Goal: Task Accomplishment & Management: Use online tool/utility

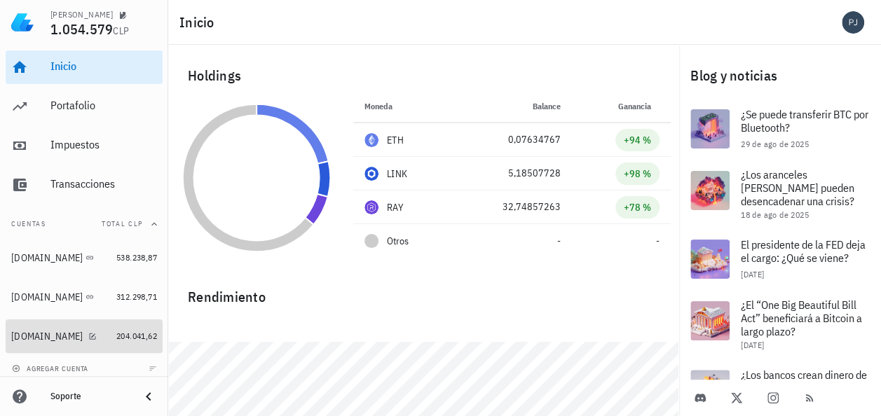
click at [35, 335] on div "[DOMAIN_NAME]" at bounding box center [46, 337] width 71 height 12
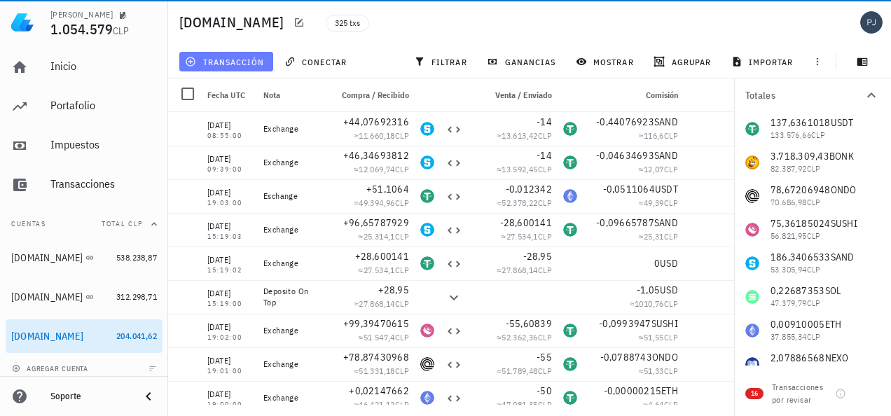
click at [235, 64] on span "transacción" at bounding box center [226, 61] width 76 height 11
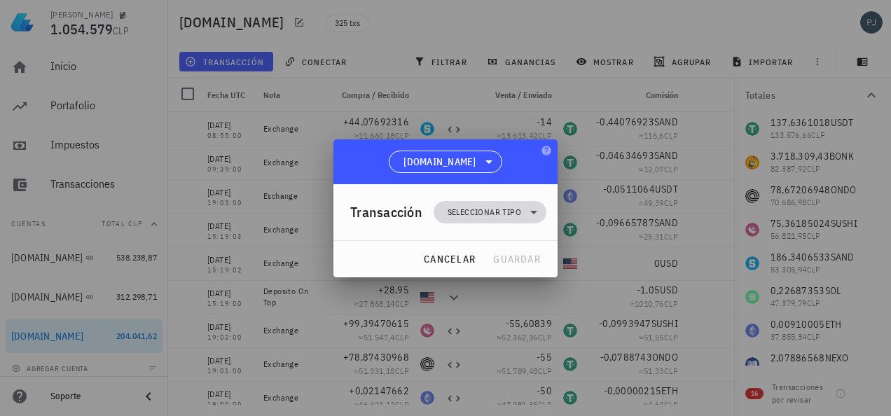
click at [493, 207] on span "Seleccionar tipo" at bounding box center [485, 212] width 74 height 14
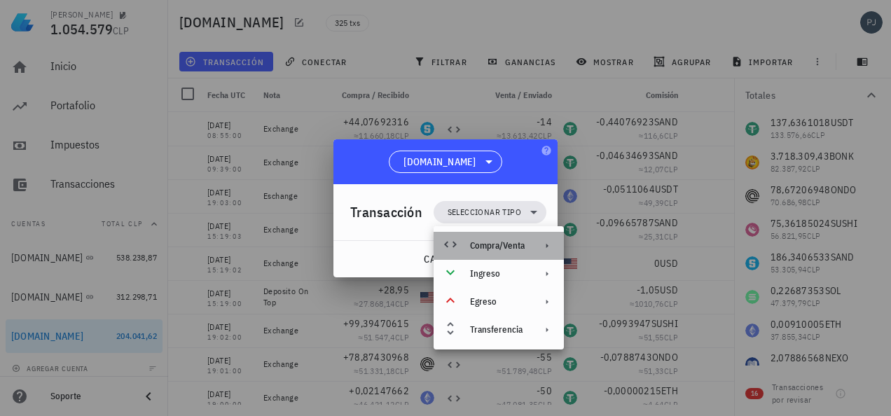
click at [509, 249] on div "Compra/Venta" at bounding box center [497, 245] width 55 height 11
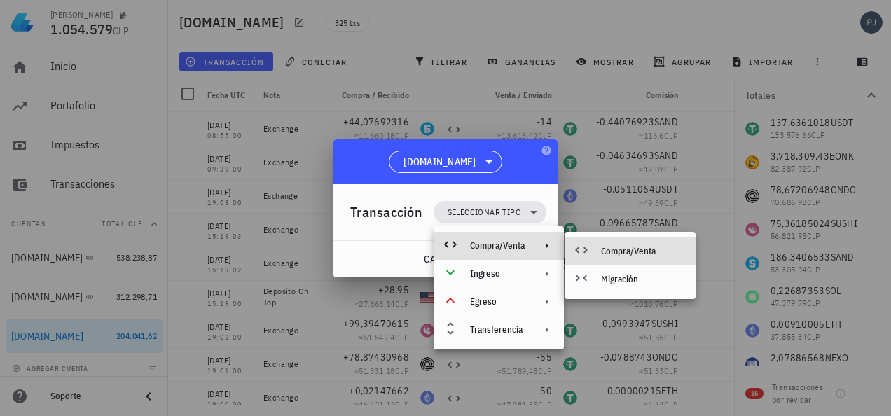
click at [616, 245] on div "Compra/Venta" at bounding box center [630, 252] width 131 height 28
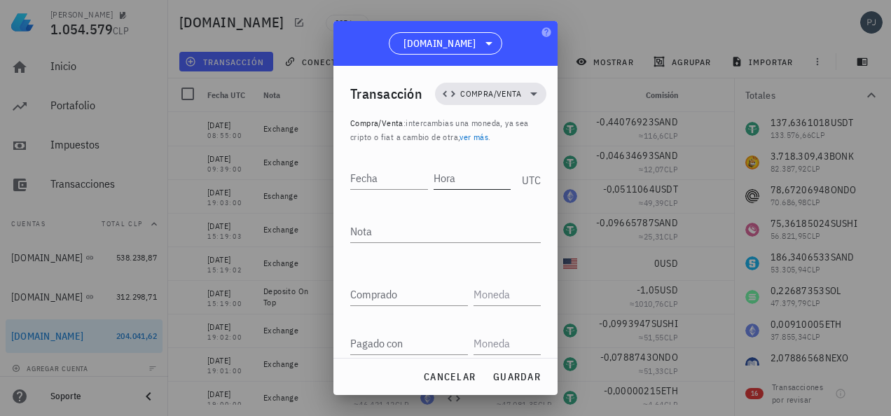
click at [470, 176] on input "Hora" at bounding box center [473, 178] width 78 height 22
type input "15:38:00"
click at [391, 181] on input "Fecha" at bounding box center [387, 178] width 75 height 22
type input "[DATE]"
click at [383, 234] on textarea "Nota" at bounding box center [445, 231] width 191 height 22
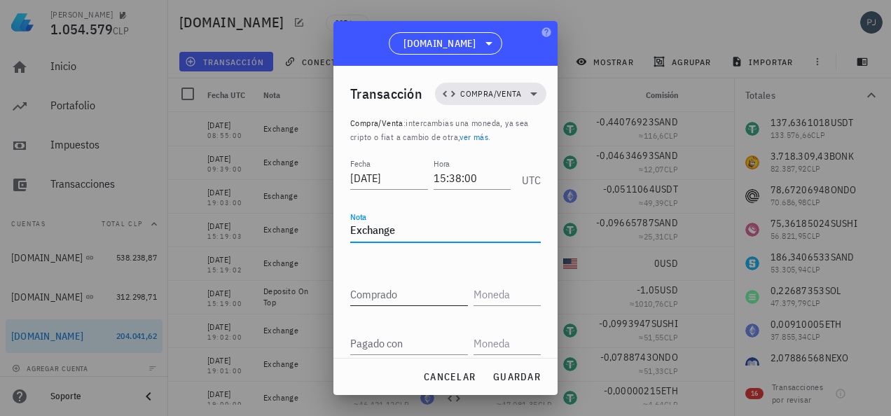
type textarea "Exchange"
click at [359, 296] on input "Comprado" at bounding box center [409, 294] width 118 height 22
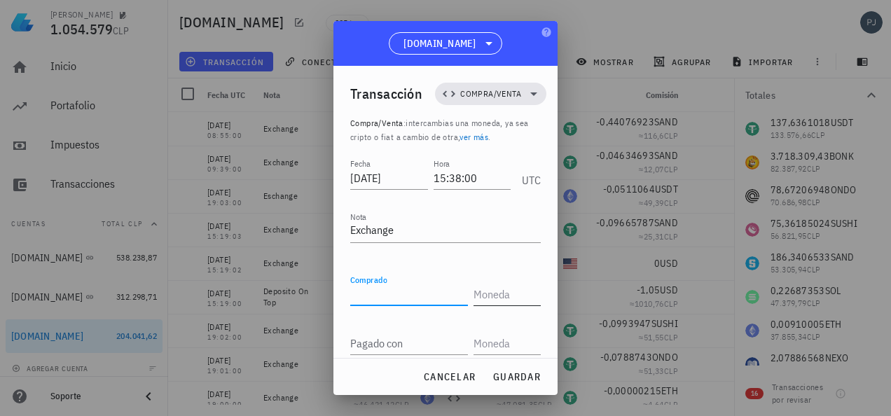
click at [488, 287] on input "text" at bounding box center [506, 294] width 64 height 22
click at [492, 295] on input "text" at bounding box center [506, 294] width 64 height 22
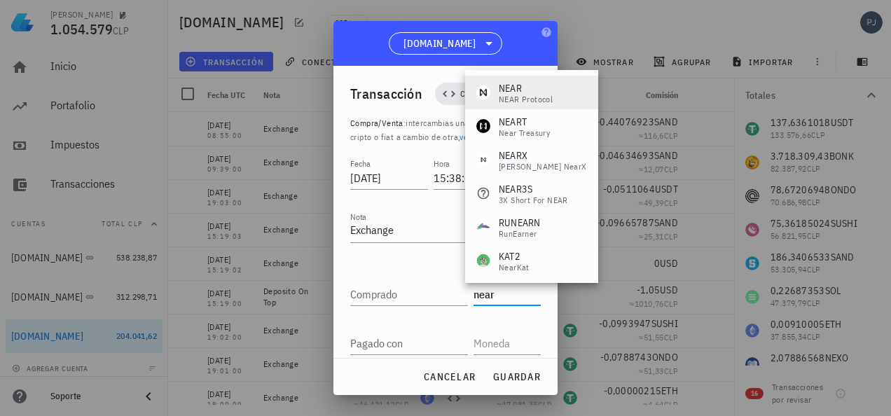
click at [516, 95] on div "NEAR Protocol" at bounding box center [526, 99] width 54 height 8
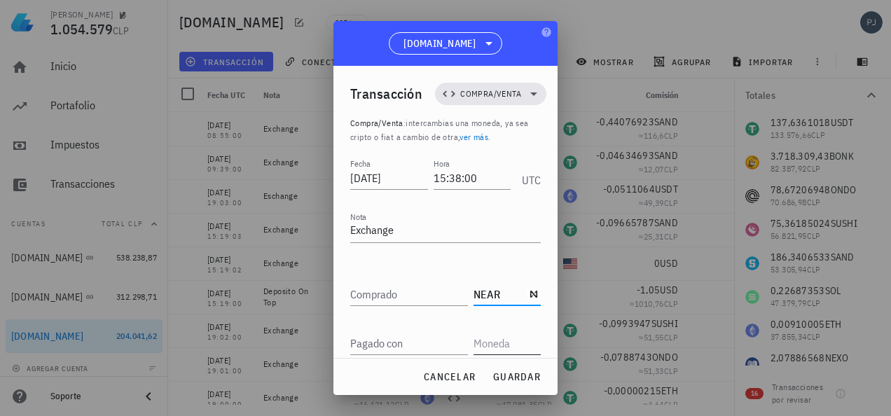
type input "NEAR"
click at [485, 343] on input "text" at bounding box center [506, 343] width 64 height 22
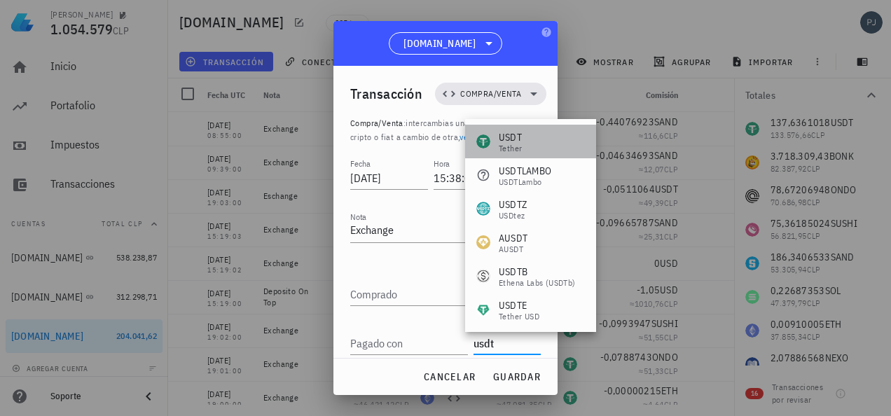
click at [517, 144] on div "Tether" at bounding box center [510, 148] width 23 height 8
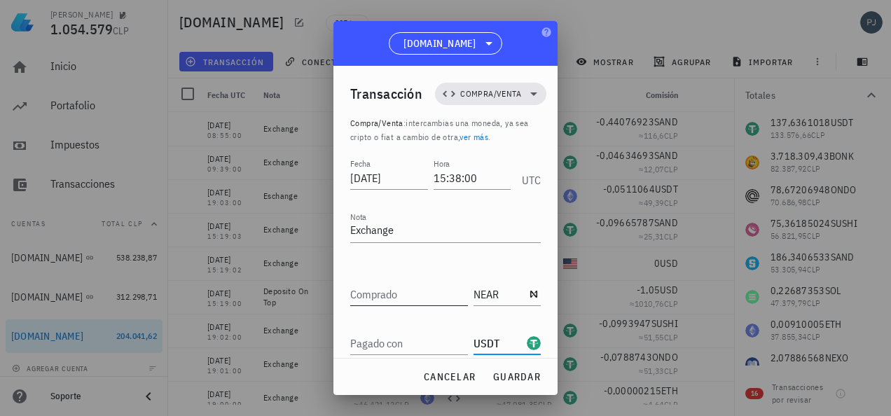
type input "USDT"
click at [395, 285] on input "Comprado" at bounding box center [409, 294] width 118 height 22
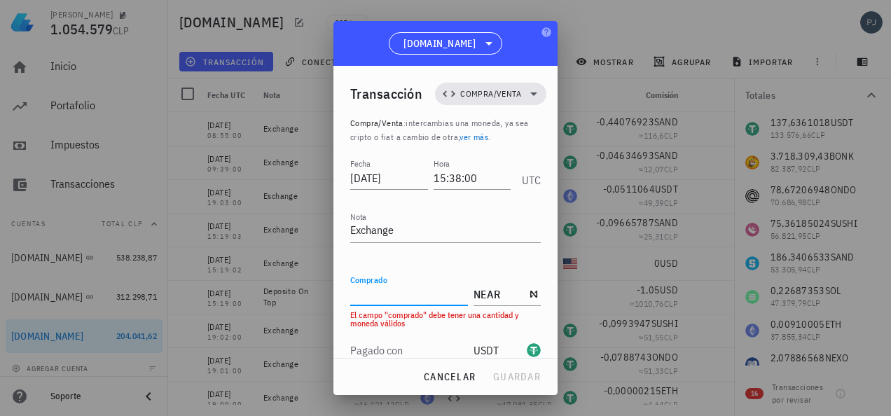
paste input "8,43783921"
type input "8,43783921"
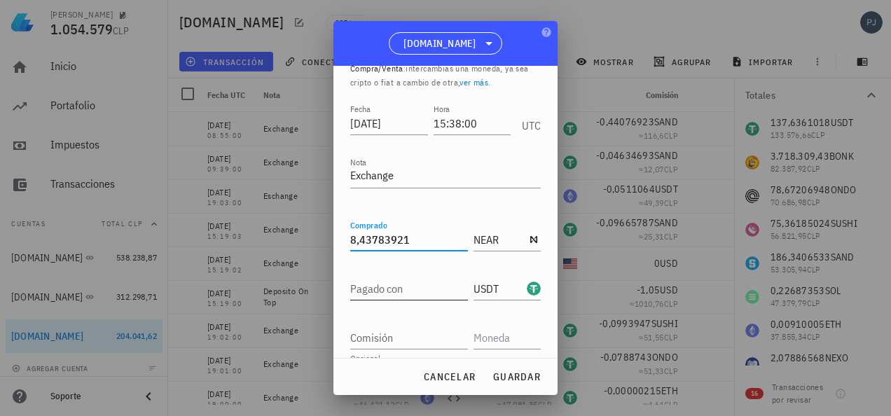
scroll to position [102, 0]
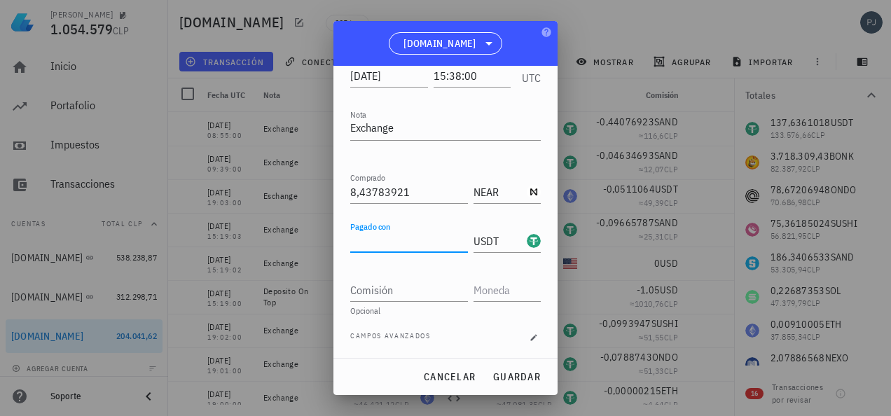
click at [413, 242] on input "Pagado con" at bounding box center [409, 241] width 118 height 22
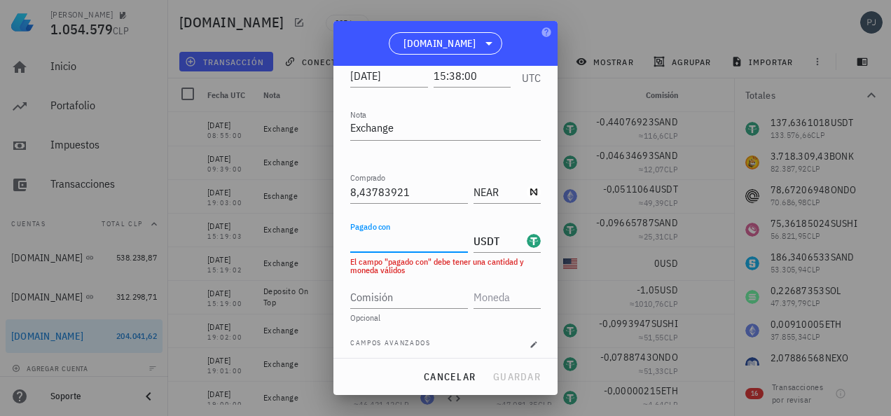
paste input "23,1064"
type input "23,1064"
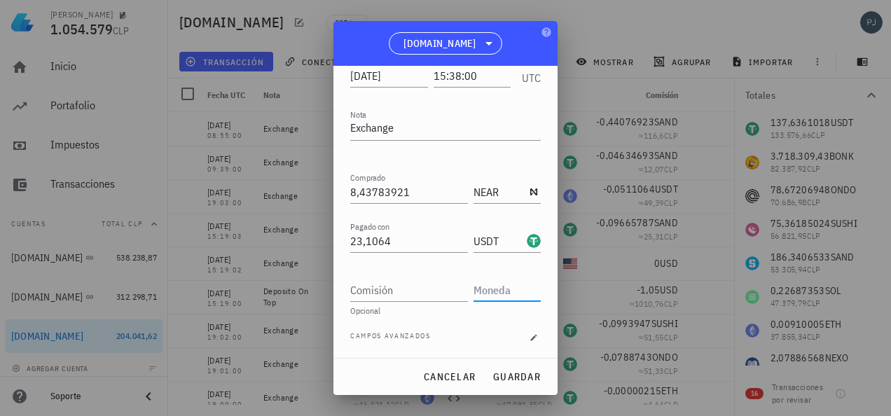
click at [479, 292] on input "text" at bounding box center [506, 290] width 64 height 22
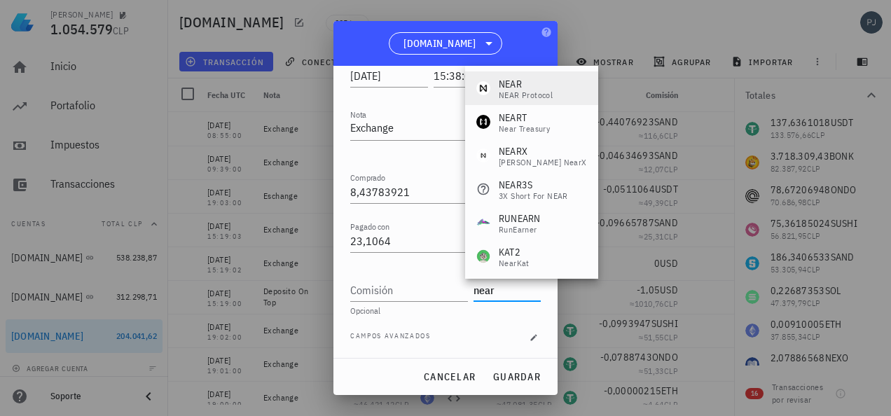
click at [506, 94] on div "NEAR Protocol" at bounding box center [526, 95] width 54 height 8
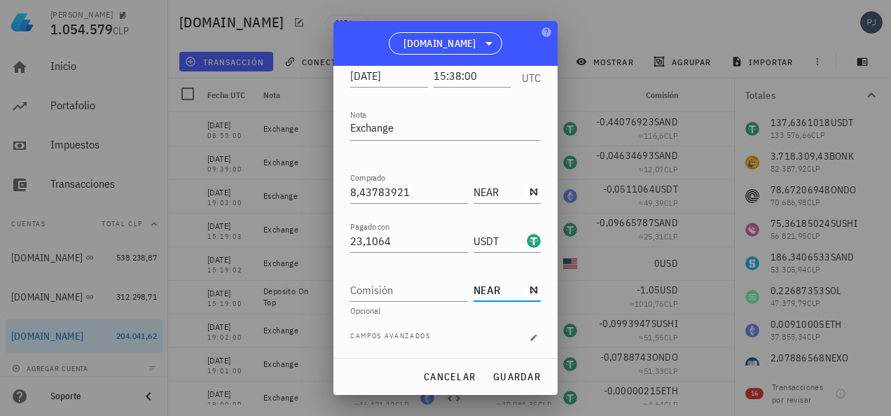
type input "NEAR"
click at [376, 290] on input "Comisión" at bounding box center [409, 290] width 118 height 22
type input "0,00843783"
click at [516, 378] on span "guardar" at bounding box center [517, 377] width 48 height 13
